Goal: Consume media (video, audio)

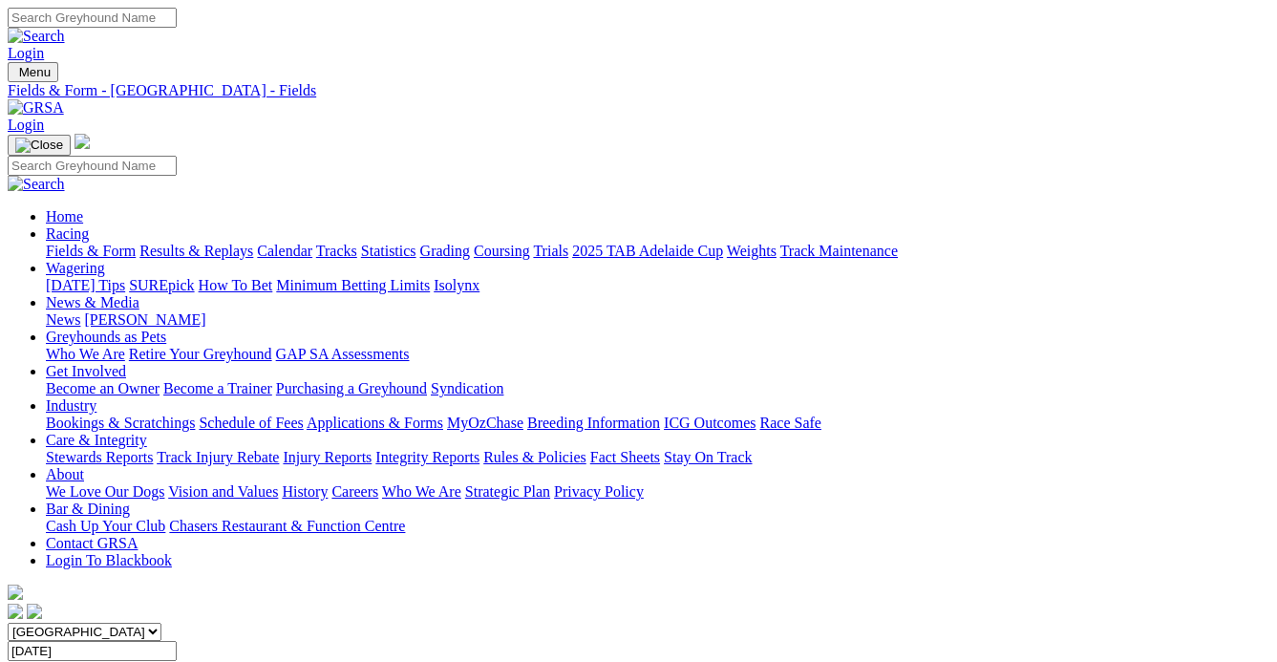
click at [208, 243] on link "Results & Replays" at bounding box center [196, 251] width 114 height 16
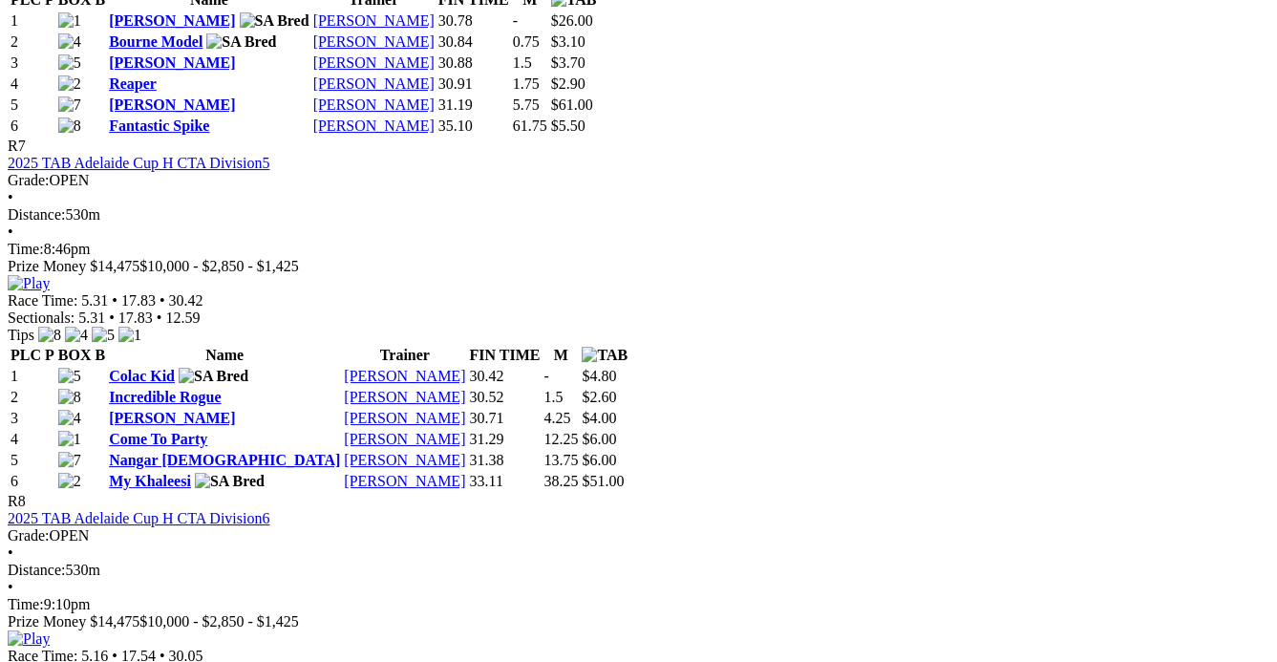
scroll to position [2952, 0]
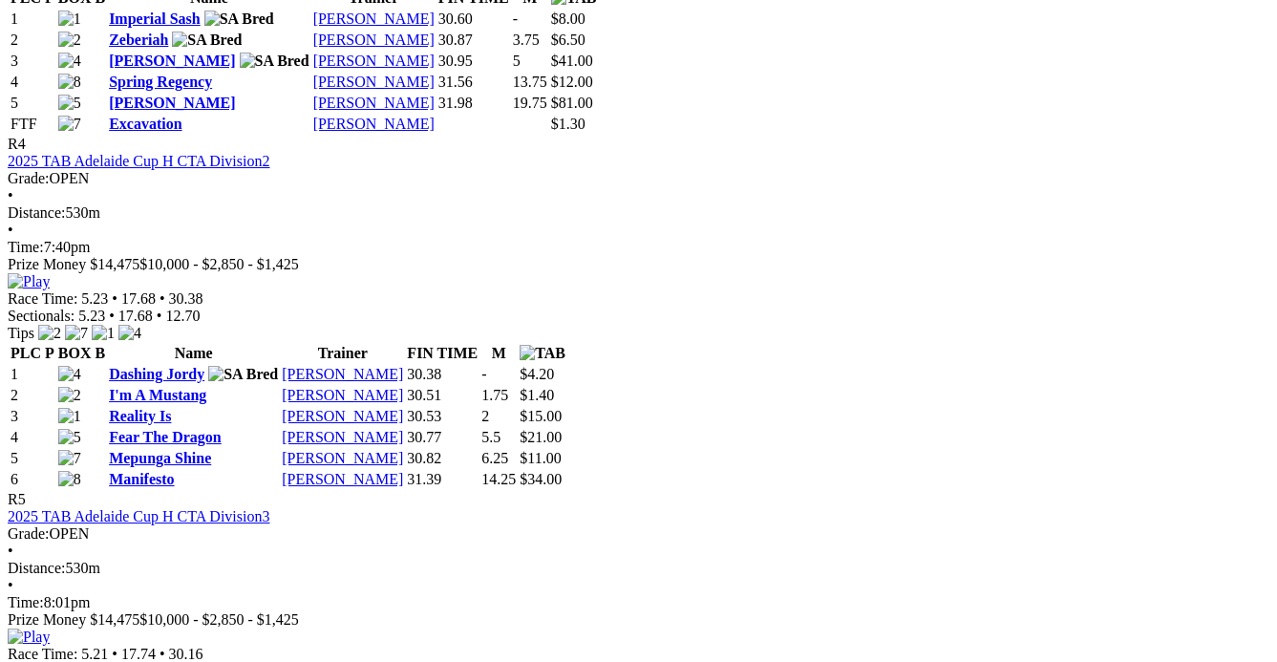
scroll to position [1910, 0]
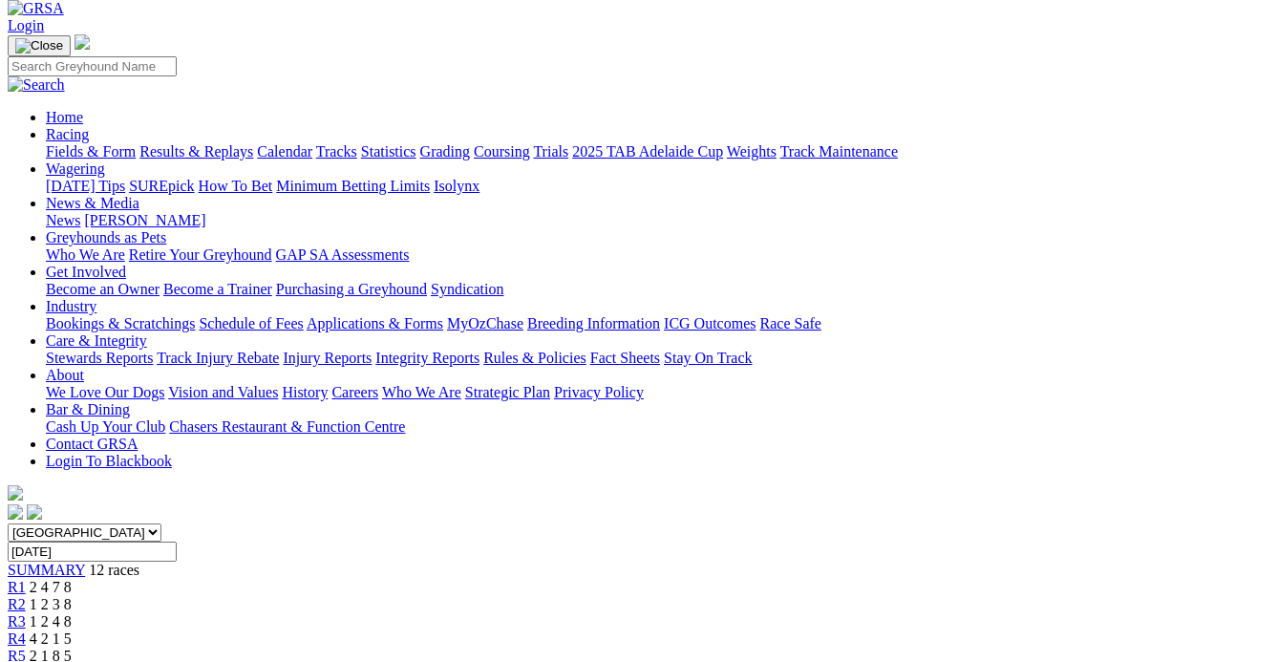
scroll to position [0, 0]
